Goal: Transaction & Acquisition: Purchase product/service

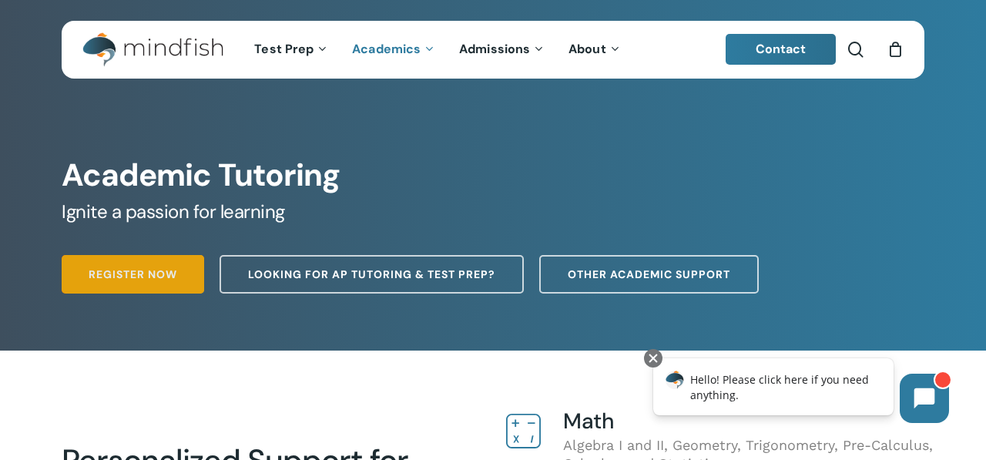
click at [155, 277] on span "Register Now" at bounding box center [133, 274] width 89 height 15
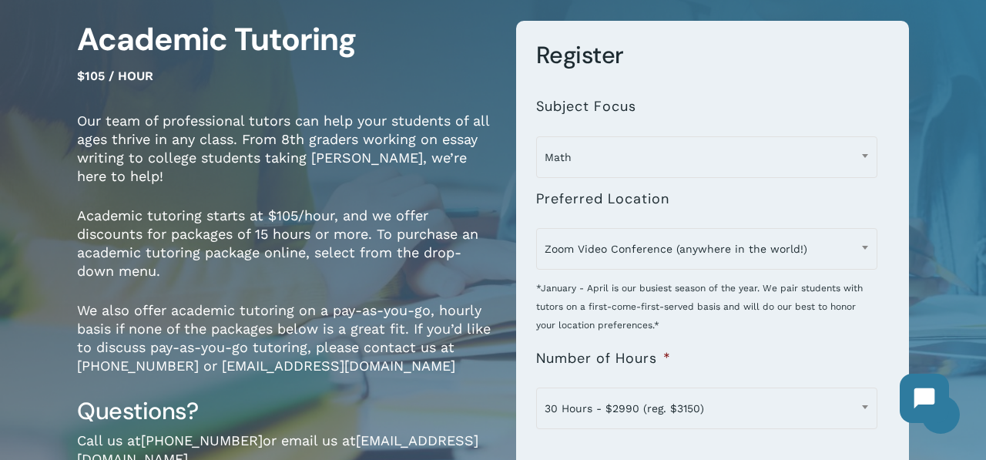
scroll to position [127, 0]
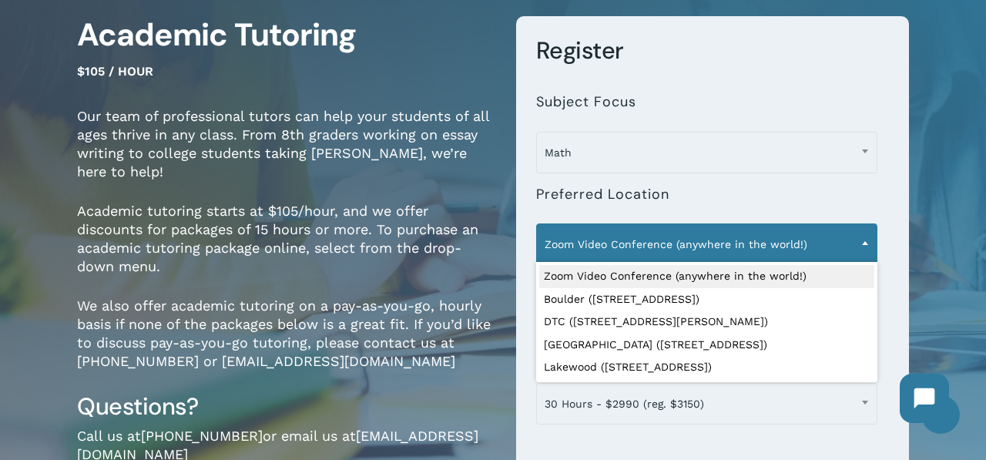
click at [817, 256] on span "Zoom Video Conference (anywhere in the world!)" at bounding box center [707, 244] width 340 height 32
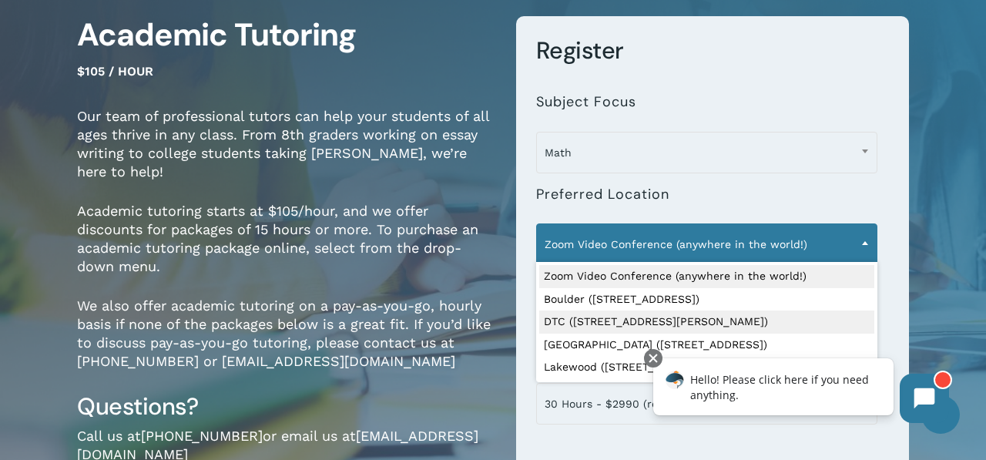
select select "**********"
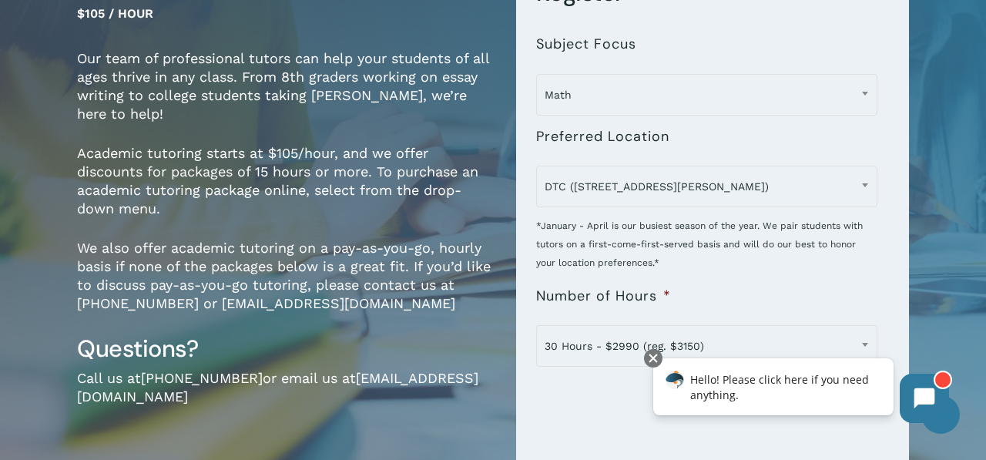
scroll to position [196, 0]
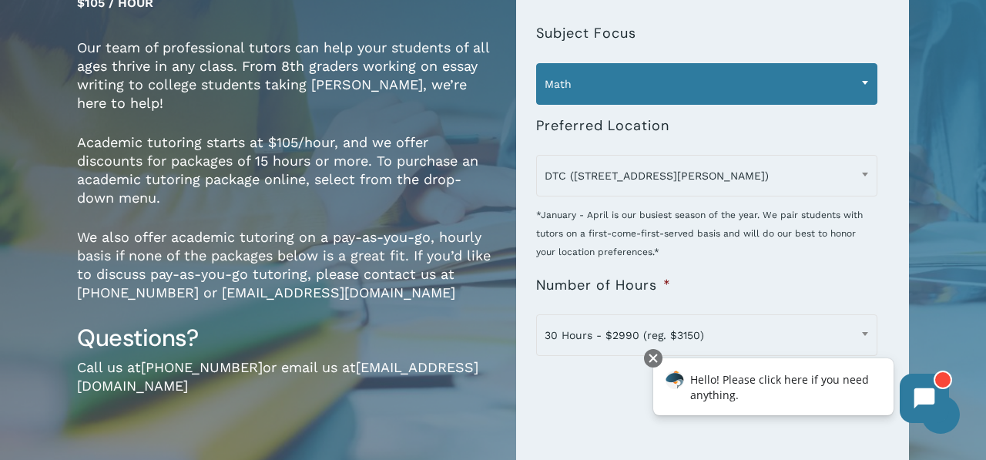
click at [733, 90] on span "Math" at bounding box center [707, 84] width 340 height 32
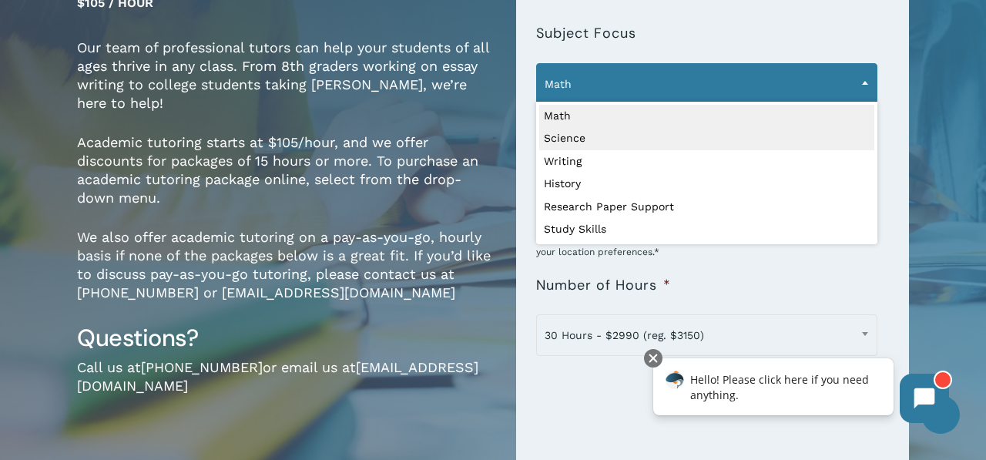
select select "*******"
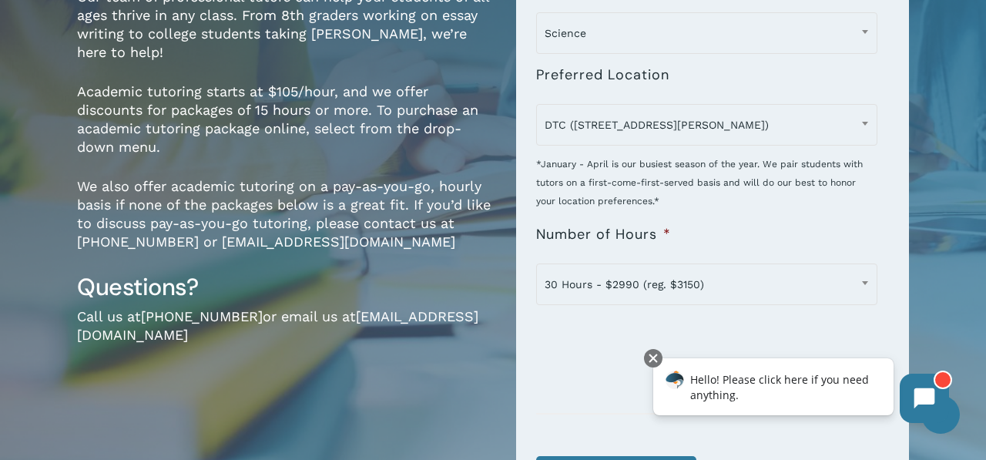
scroll to position [249, 0]
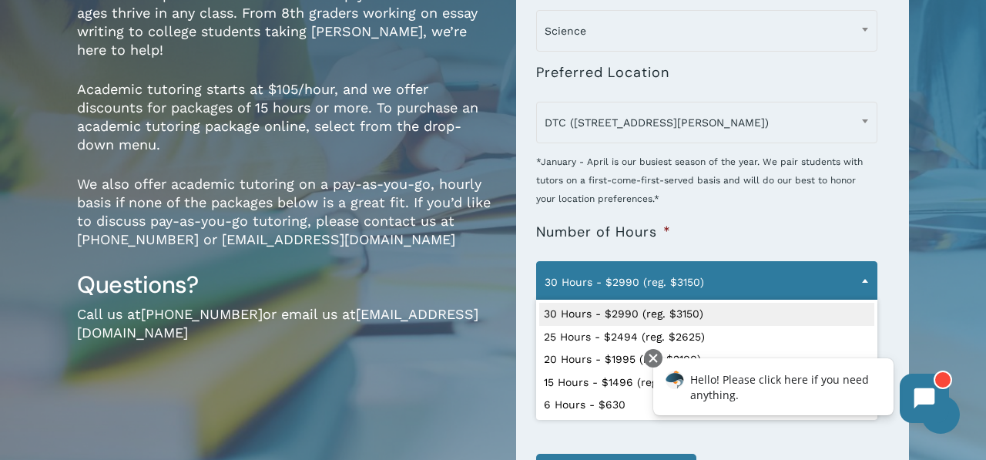
click at [726, 275] on span "30 Hours - $2990 (reg. $3150)" at bounding box center [707, 282] width 340 height 32
select select "**********"
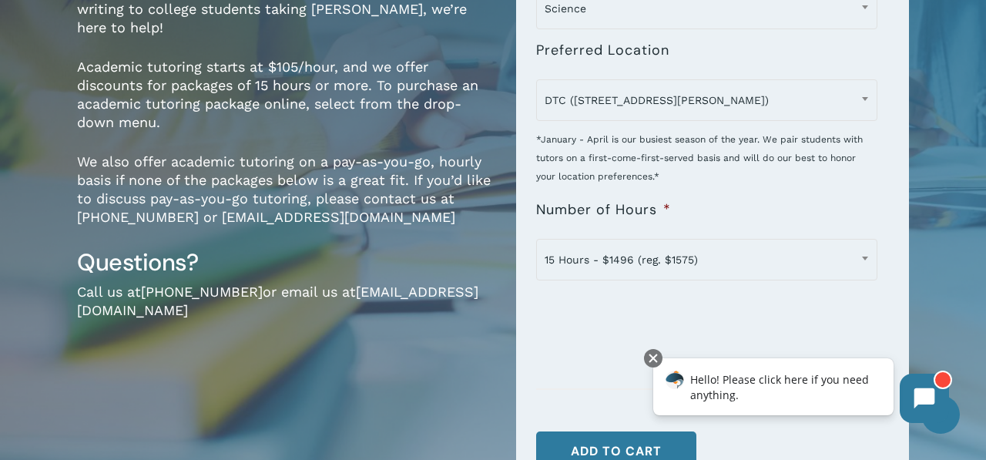
scroll to position [0, 0]
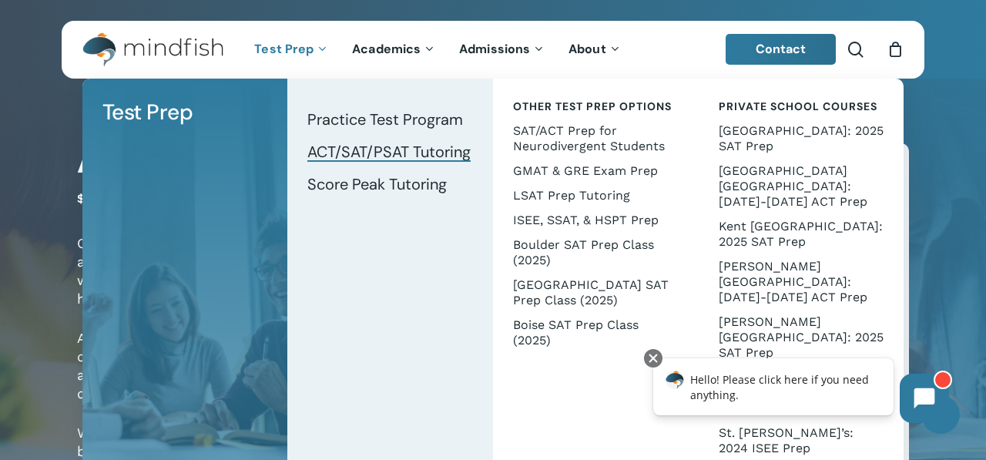
click at [385, 150] on span "ACT/SAT/PSAT Tutoring" at bounding box center [388, 152] width 163 height 20
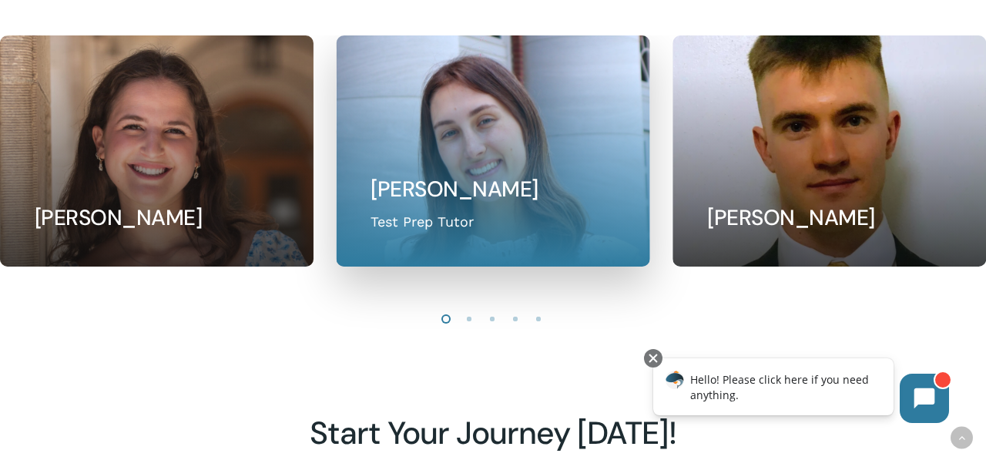
scroll to position [1413, 0]
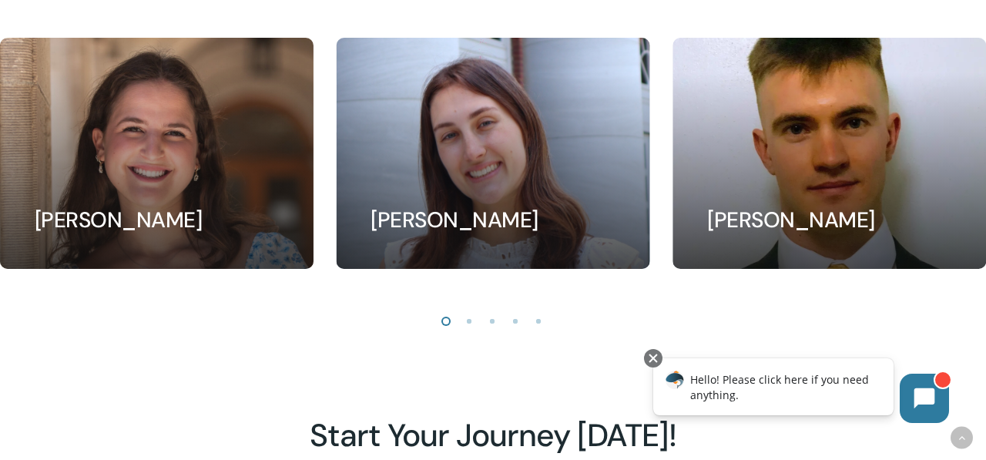
click at [542, 317] on li "Page dot 5" at bounding box center [539, 320] width 23 height 23
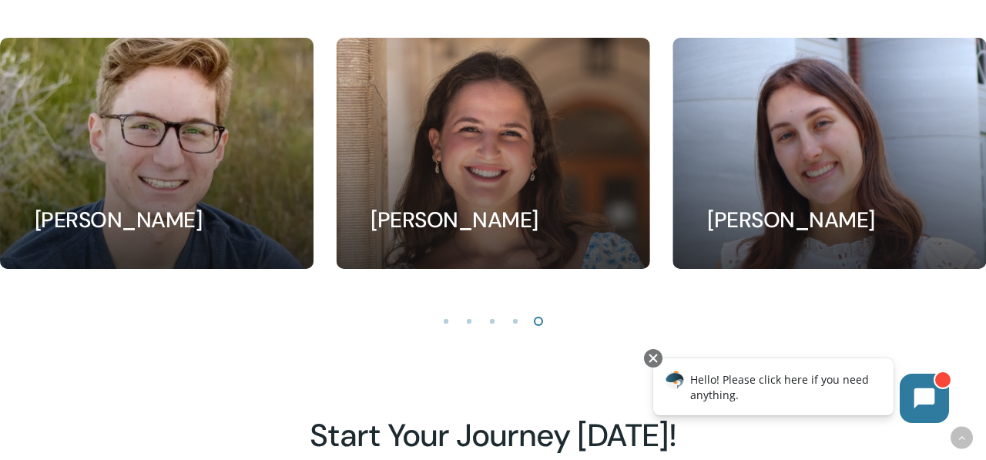
click at [516, 318] on li "Page dot 4" at bounding box center [516, 320] width 23 height 23
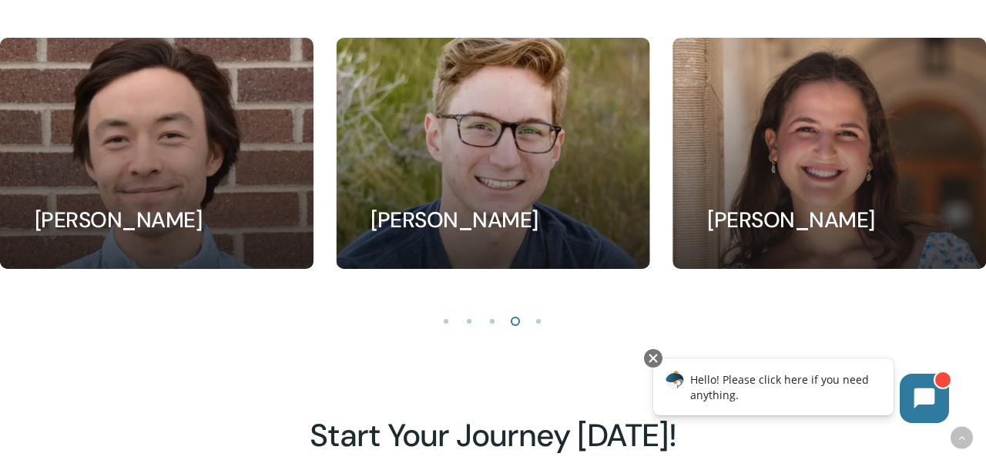
click at [493, 320] on li "Page dot 3" at bounding box center [492, 320] width 23 height 23
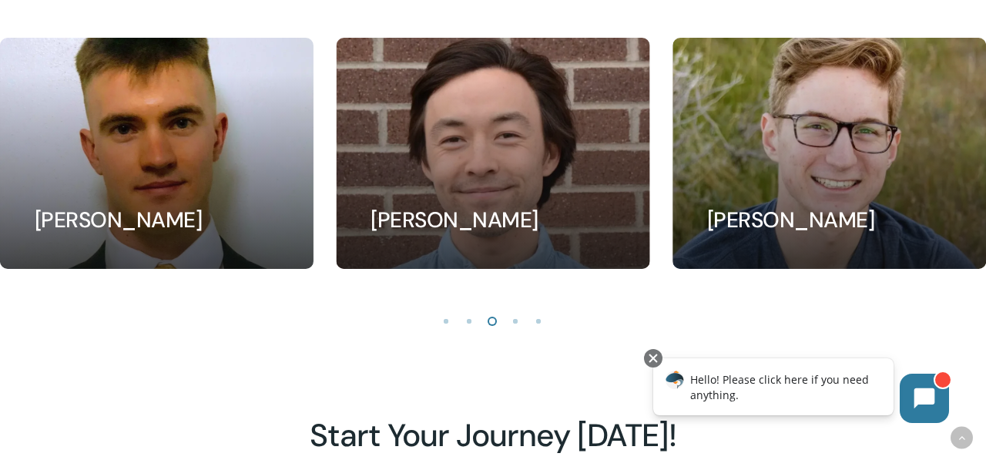
click at [469, 319] on li "Page dot 2" at bounding box center [469, 320] width 23 height 23
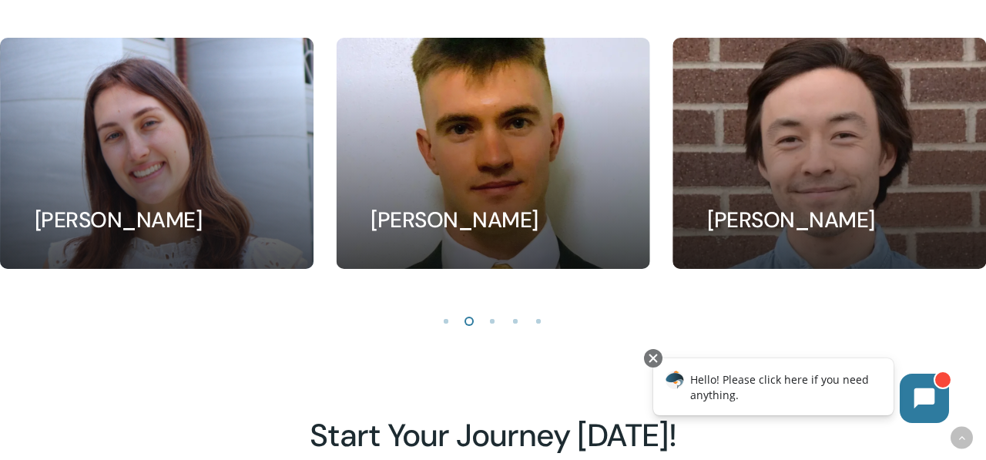
click at [449, 320] on li "Page dot 1" at bounding box center [446, 320] width 23 height 23
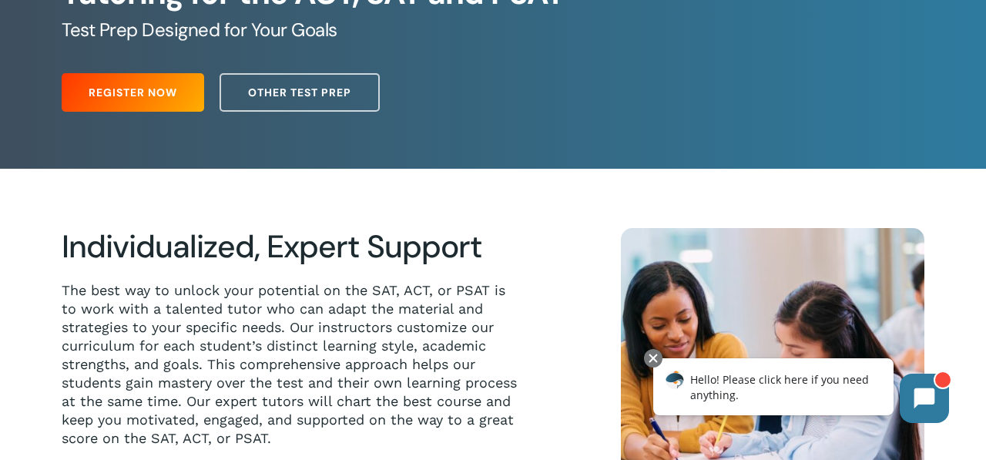
scroll to position [0, 0]
